Goal: Check status: Check status

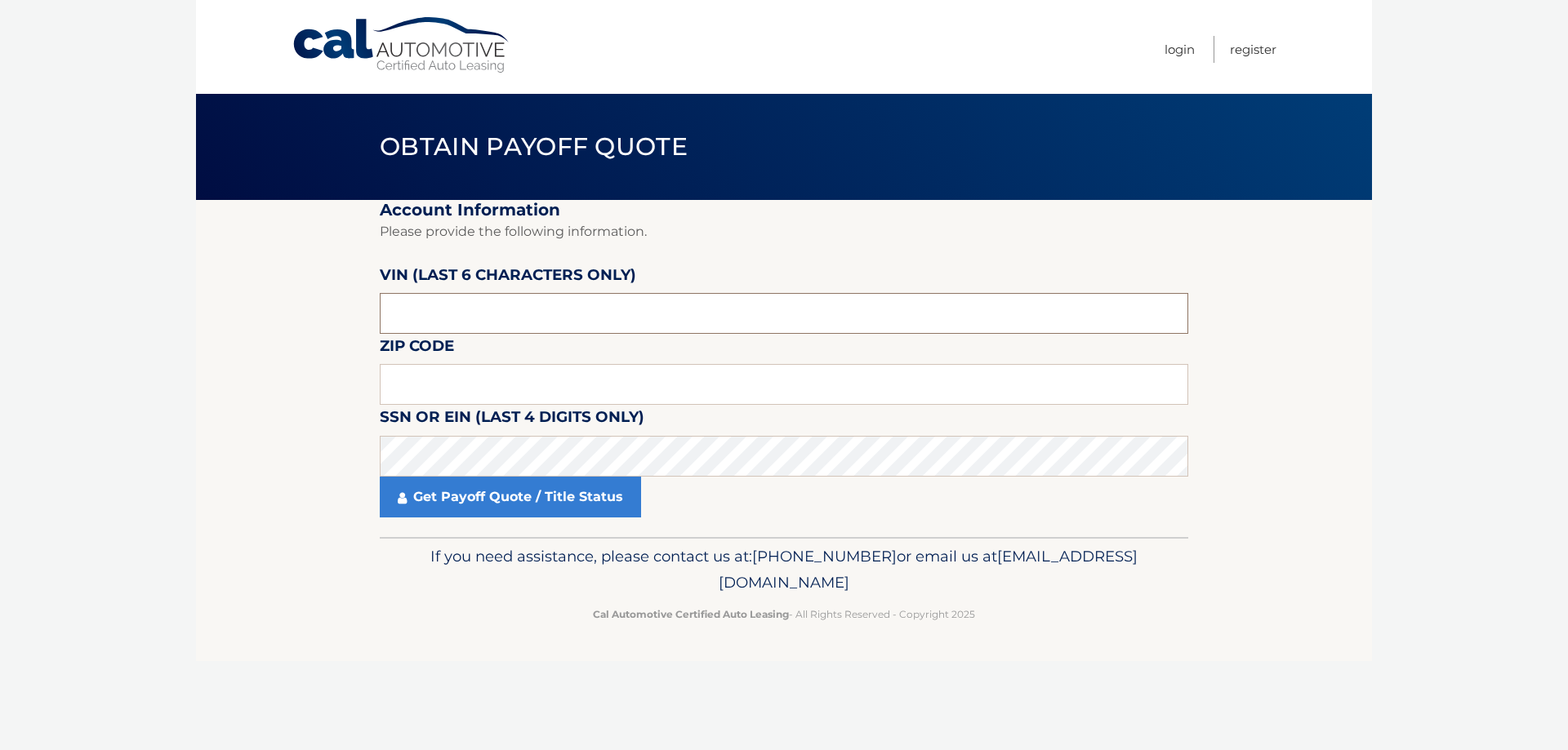
click at [398, 310] on input "text" at bounding box center [784, 313] width 809 height 41
click at [387, 315] on input "text" at bounding box center [784, 313] width 809 height 41
paste input "065312"
type input "065312"
type input "07044"
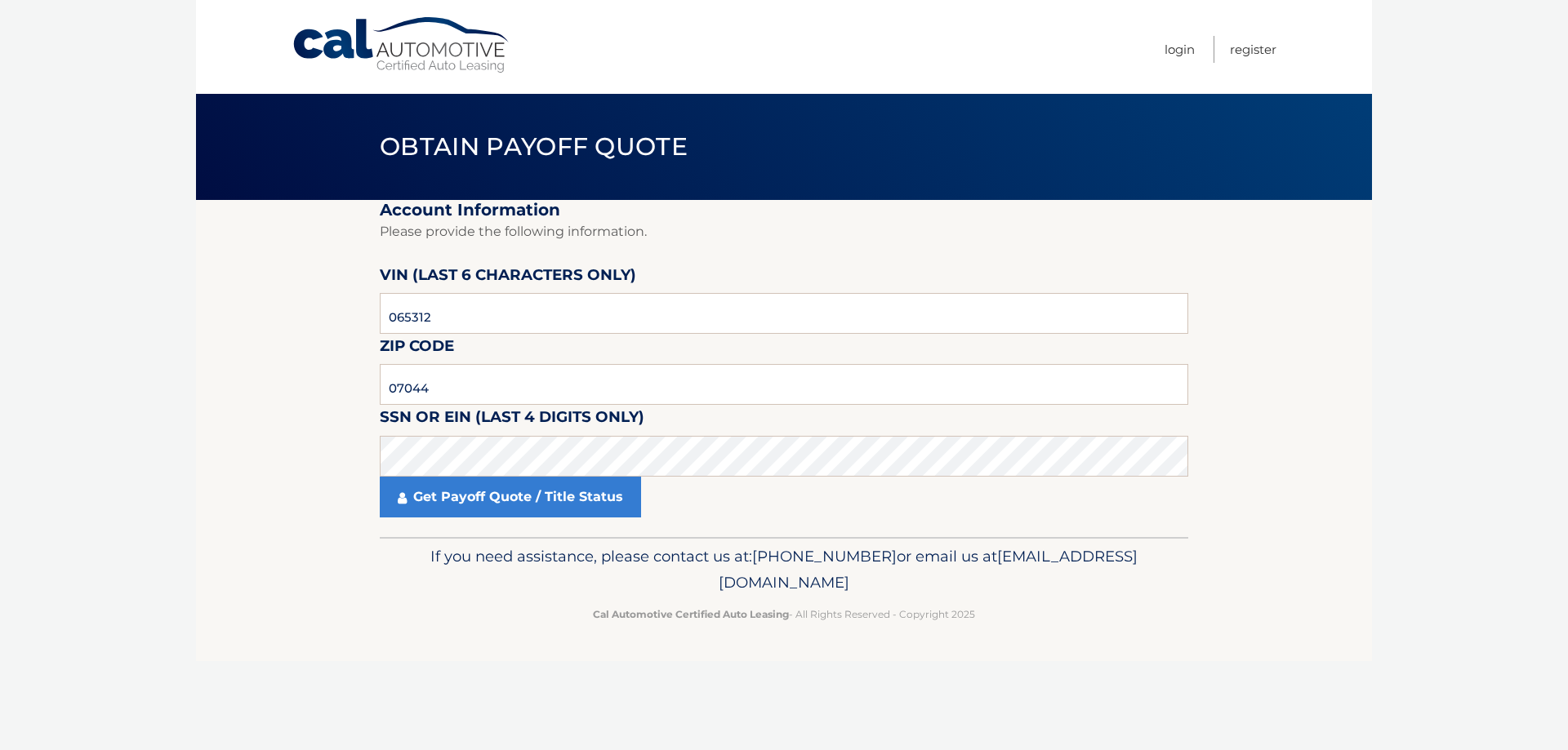
click at [1331, 509] on section "Account Information Please provide the following information. VIN (last 6 chara…" at bounding box center [784, 368] width 1176 height 337
click at [565, 489] on link "Get Payoff Quote / Title Status" at bounding box center [510, 497] width 261 height 41
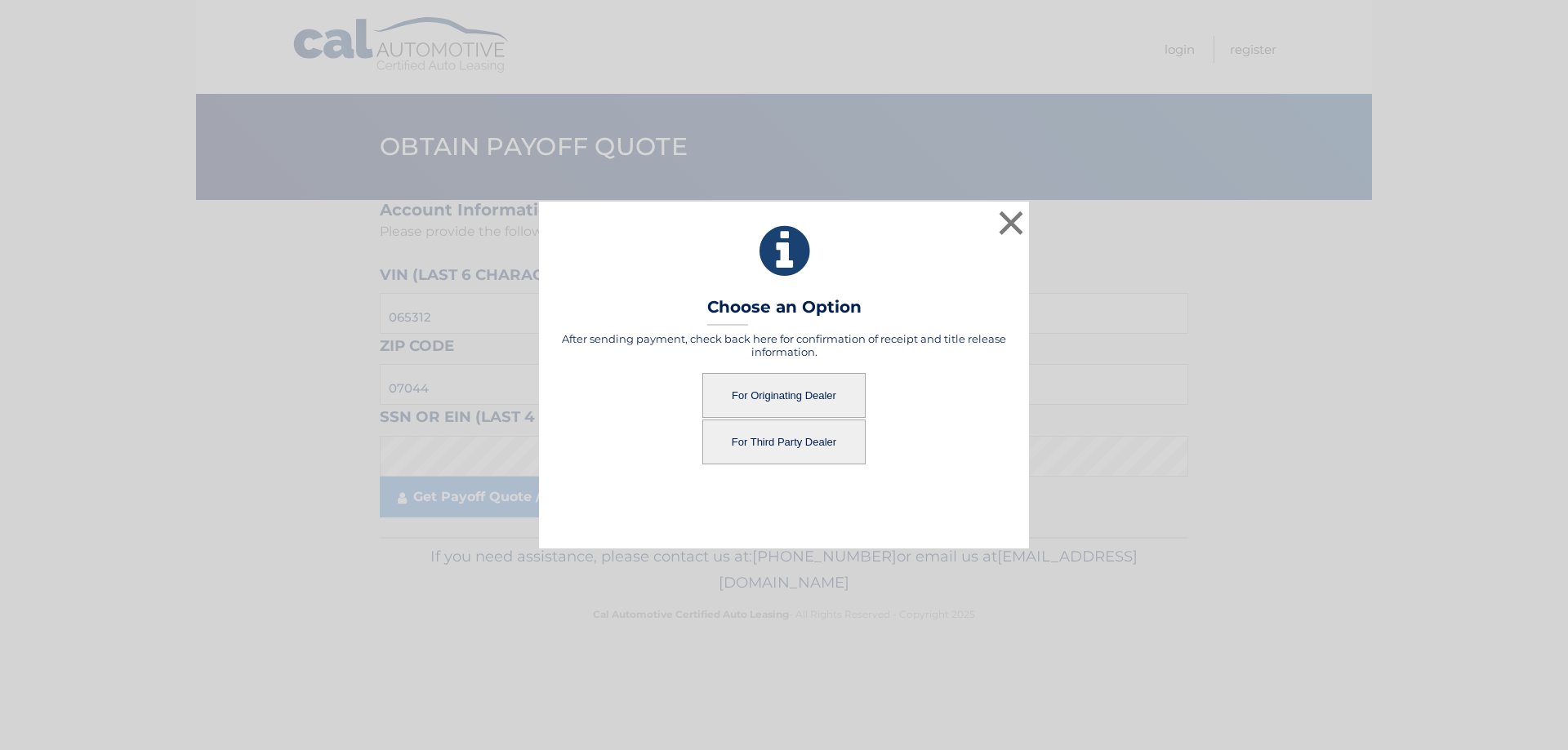
click at [788, 393] on button "For Originating Dealer" at bounding box center [784, 395] width 163 height 45
click at [810, 395] on button "For Originating Dealer" at bounding box center [784, 395] width 163 height 45
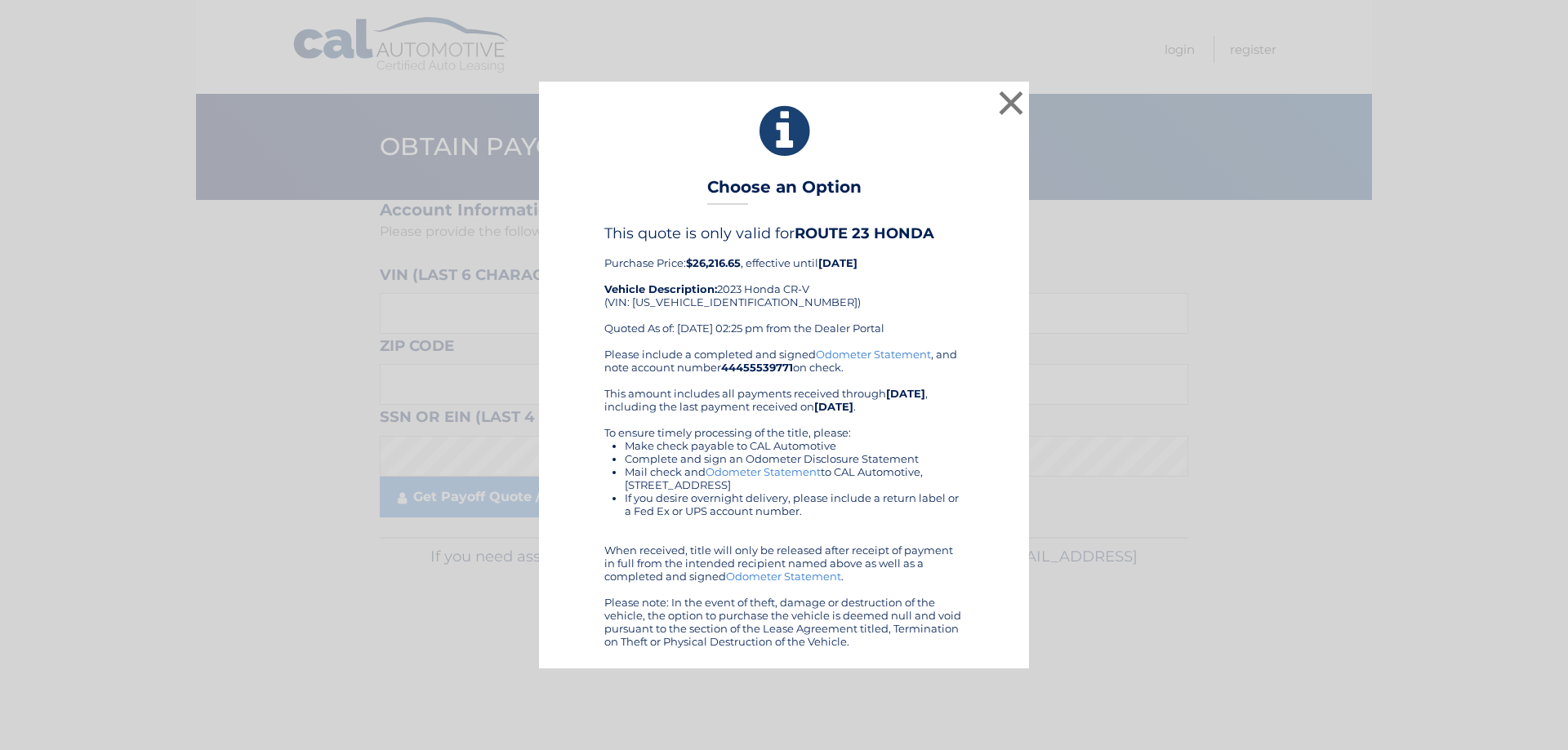
click at [722, 301] on div "This quote is only valid for ROUTE 23 HONDA Purchase Price: $26,216.65 , effect…" at bounding box center [784, 286] width 359 height 122
copy div "7FARS4H41PE004719"
click at [940, 283] on div "This quote is only valid for ROUTE 23 HONDA Purchase Price: $26,216.65 , effect…" at bounding box center [784, 286] width 359 height 122
click at [1013, 101] on button "×" at bounding box center [1010, 102] width 32 height 32
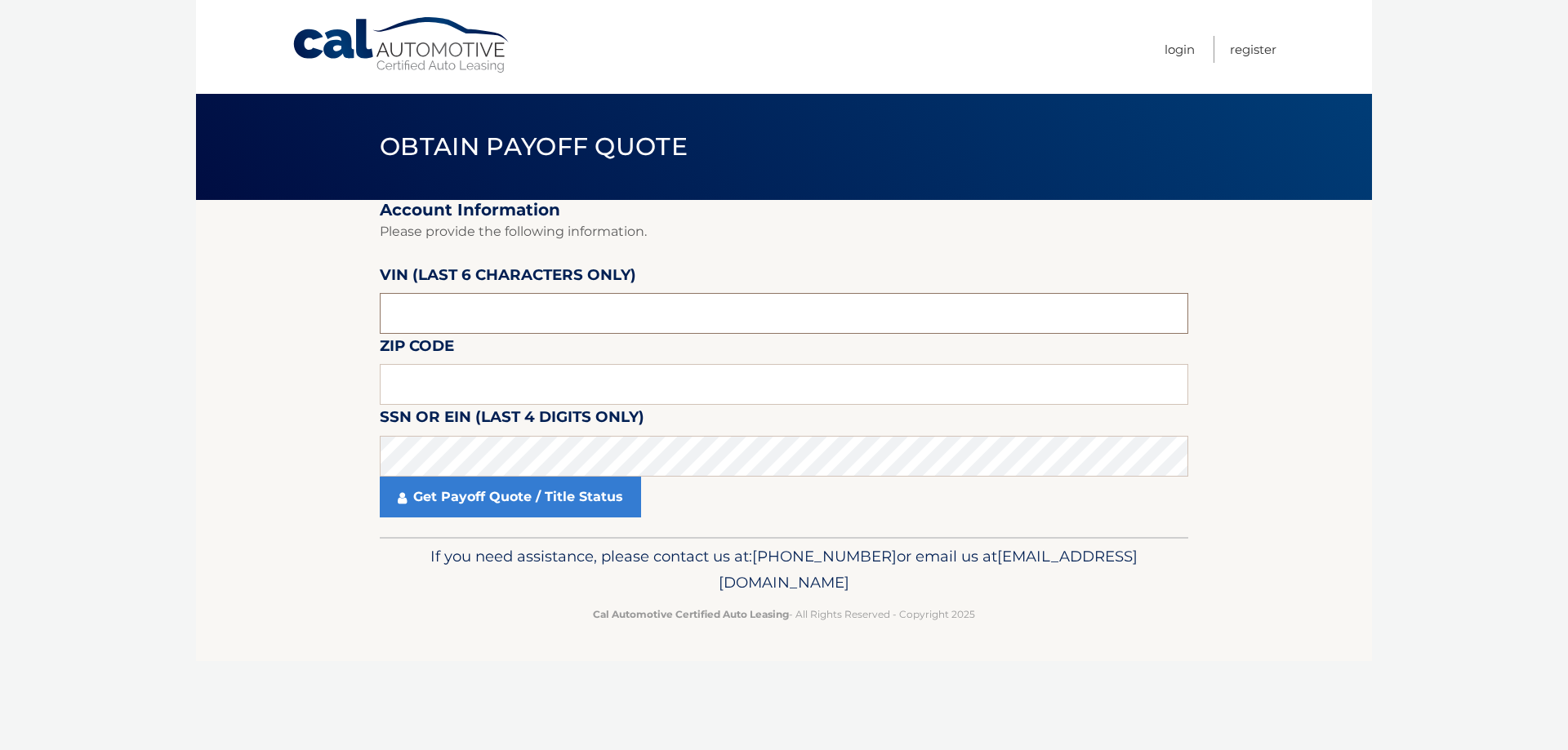
click at [425, 301] on input "text" at bounding box center [784, 313] width 809 height 41
paste input "065312"
type input "065312"
type input "07044"
click at [585, 508] on link "Get Payoff Quote / Title Status" at bounding box center [510, 497] width 261 height 41
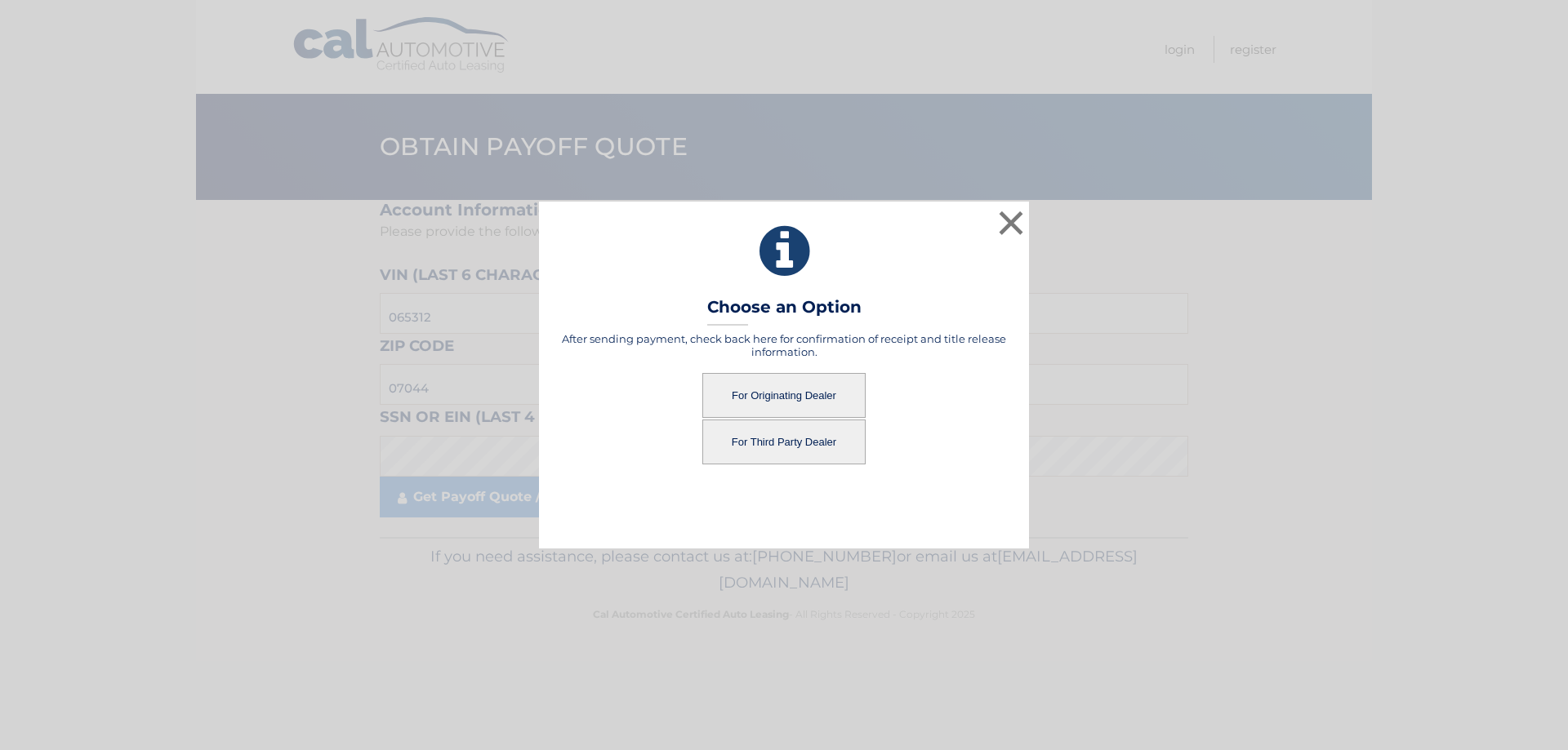
click at [809, 398] on button "For Originating Dealer" at bounding box center [784, 395] width 163 height 45
click at [789, 395] on button "For Originating Dealer" at bounding box center [784, 395] width 163 height 45
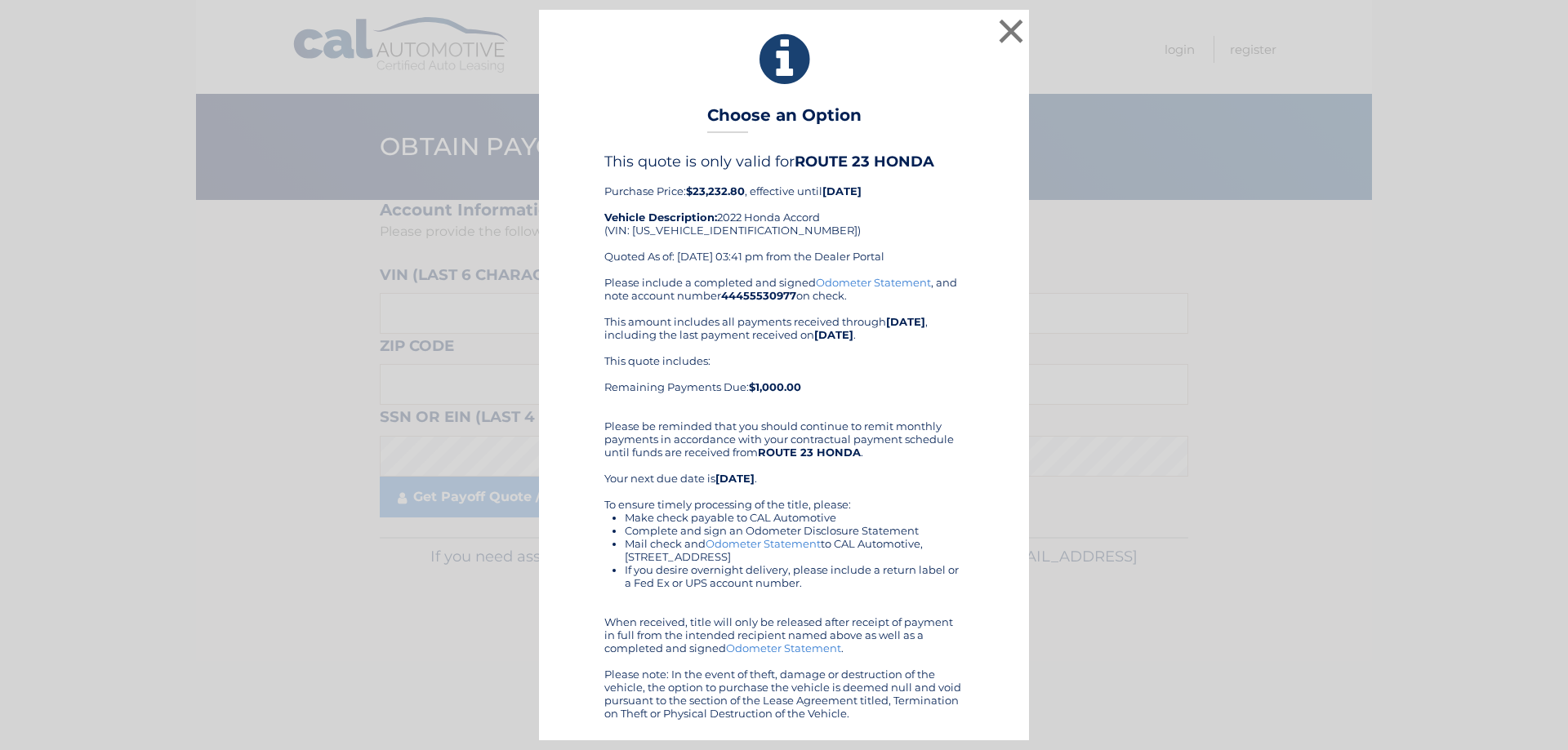
click at [715, 234] on div "This quote is only valid for ROUTE 23 HONDA Purchase Price: $23,232.80 , effect…" at bounding box center [784, 213] width 359 height 122
copy div "1HGCV1F4XNA065312"
click at [1085, 38] on div "× Choose an Option This quote is only valid for ROUTE 23 HONDA Purchase Price: …" at bounding box center [784, 375] width 1555 height 730
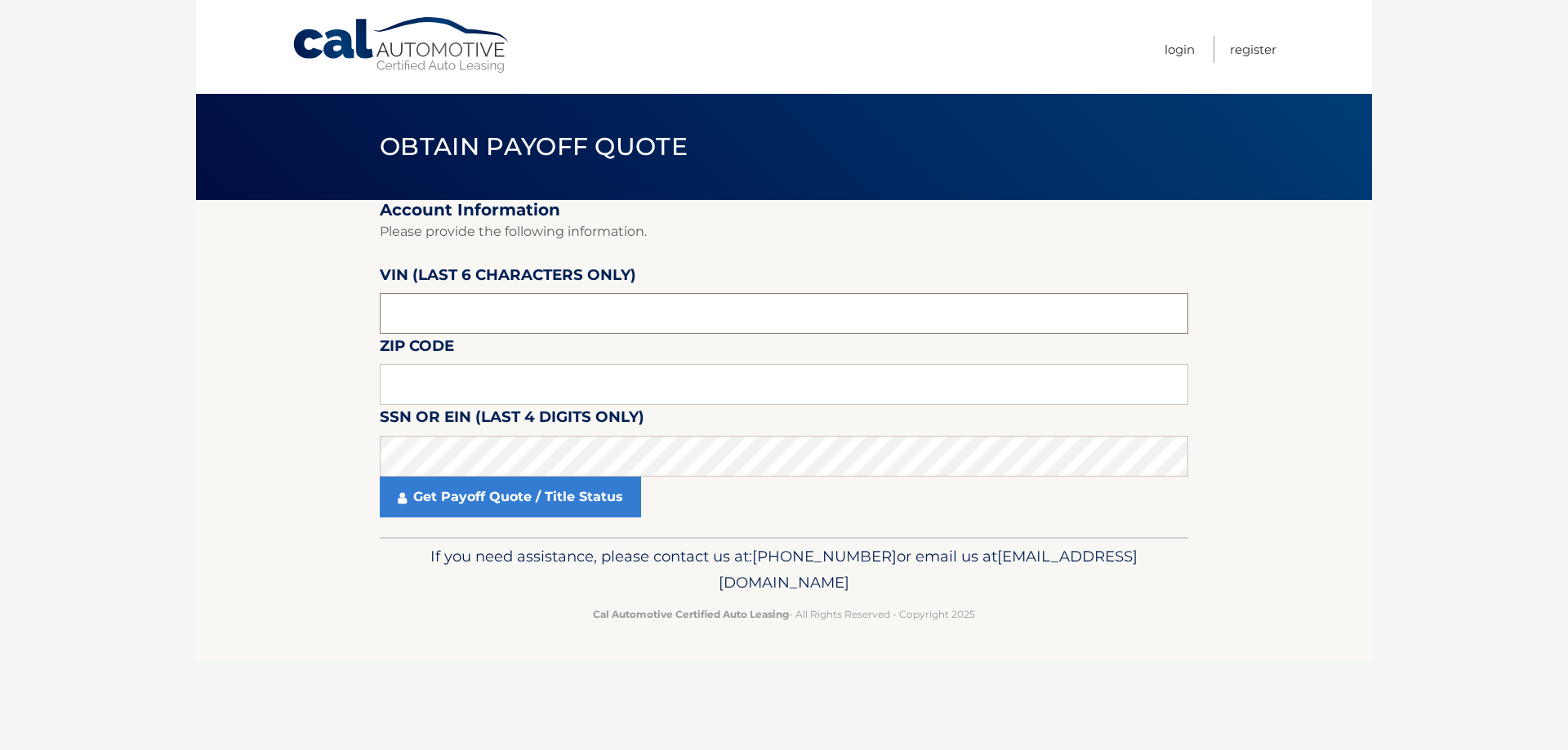
click at [397, 319] on input "text" at bounding box center [784, 313] width 809 height 41
click at [388, 318] on input "text" at bounding box center [784, 313] width 809 height 41
click at [391, 314] on input "text" at bounding box center [784, 313] width 809 height 41
drag, startPoint x: 404, startPoint y: 390, endPoint x: 429, endPoint y: 393, distance: 25.2
click at [408, 392] on input "text" at bounding box center [784, 384] width 809 height 41
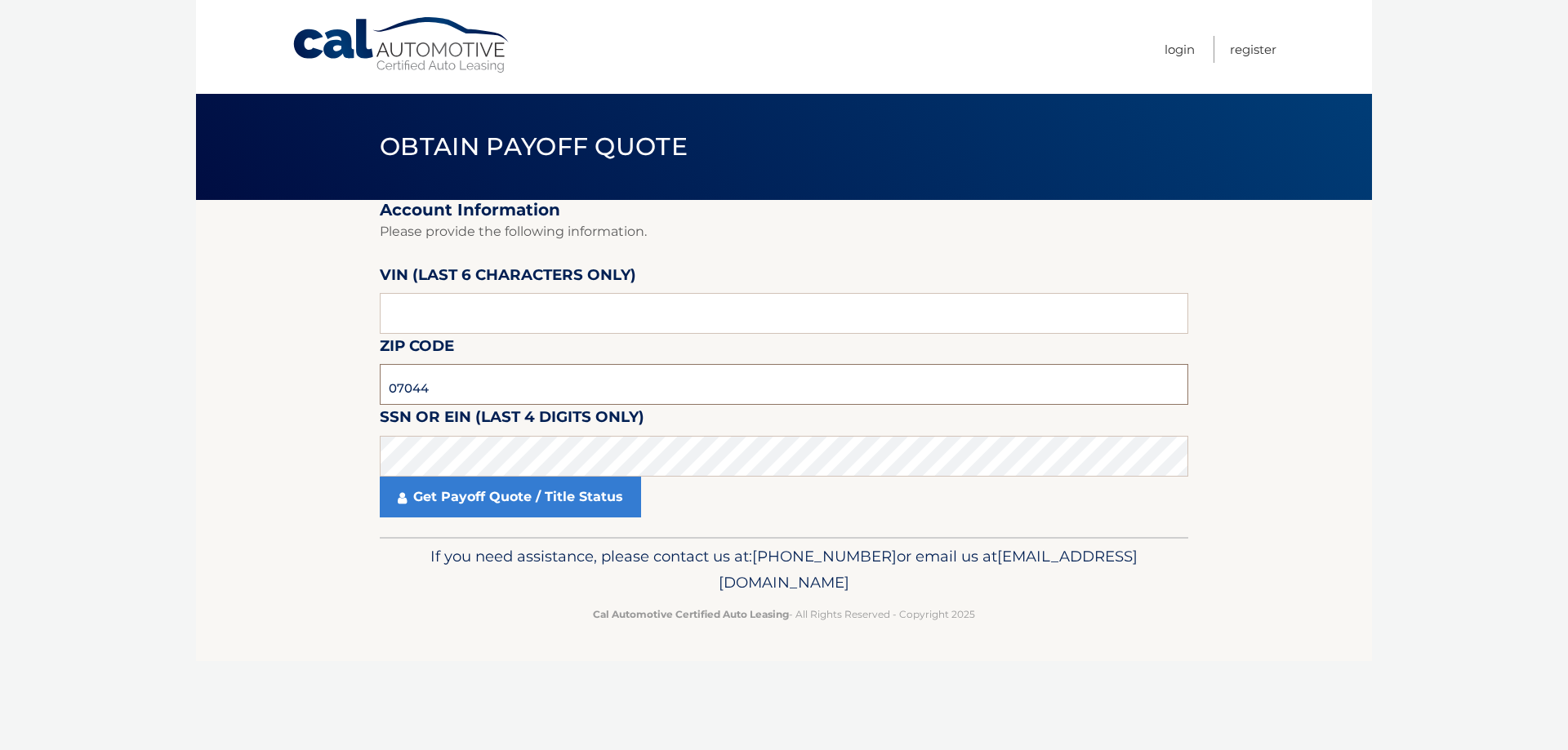
type input "07044"
click at [583, 519] on fieldset "Account Information Please provide the following information. VIN (last 6 chara…" at bounding box center [784, 368] width 809 height 337
click at [590, 496] on link "Get Payoff Quote / Title Status" at bounding box center [510, 497] width 261 height 41
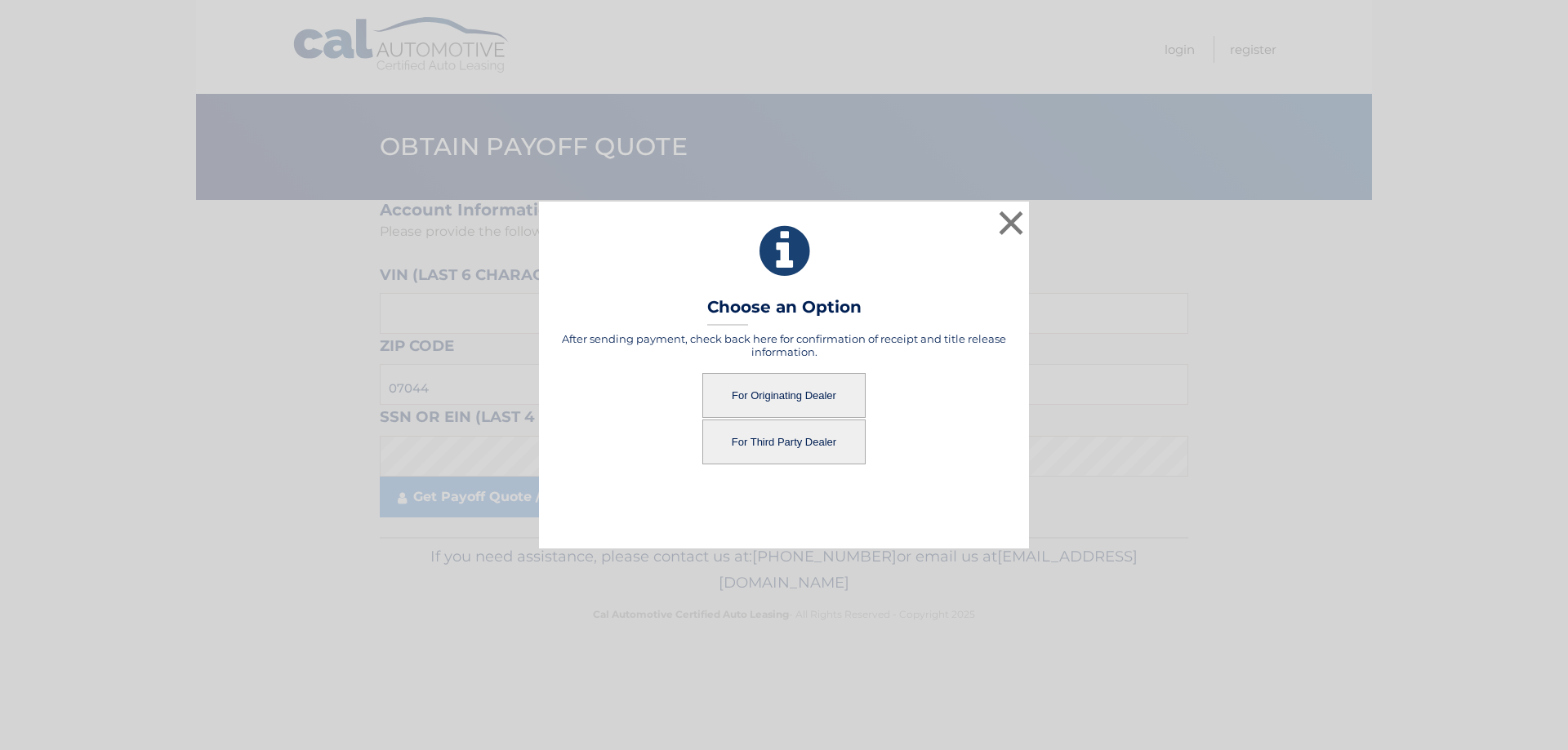
click at [764, 392] on button "For Originating Dealer" at bounding box center [784, 395] width 163 height 45
click at [820, 394] on button "For Originating Dealer" at bounding box center [784, 395] width 163 height 45
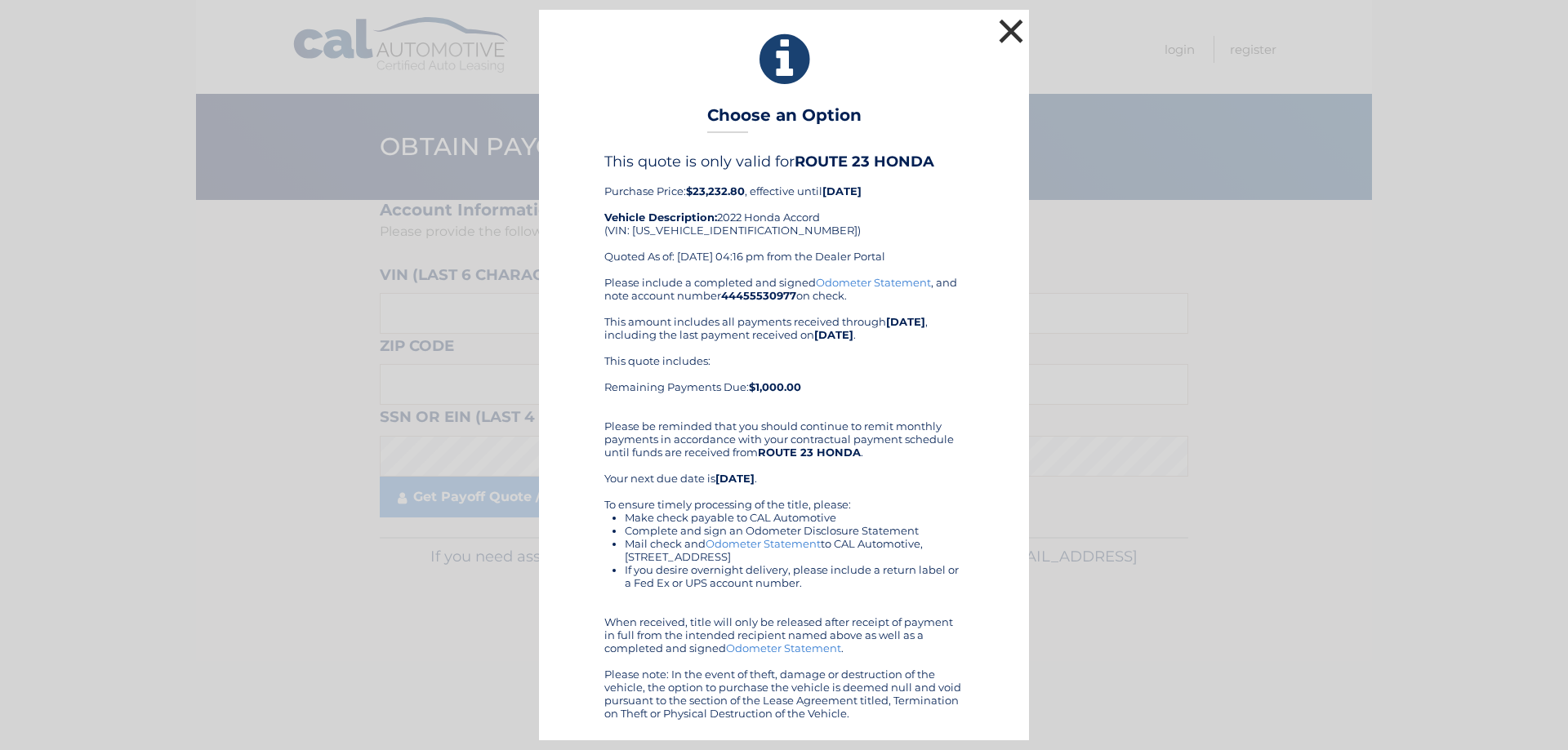
click at [1014, 29] on button "×" at bounding box center [1010, 31] width 32 height 32
